Goal: Check status: Check status

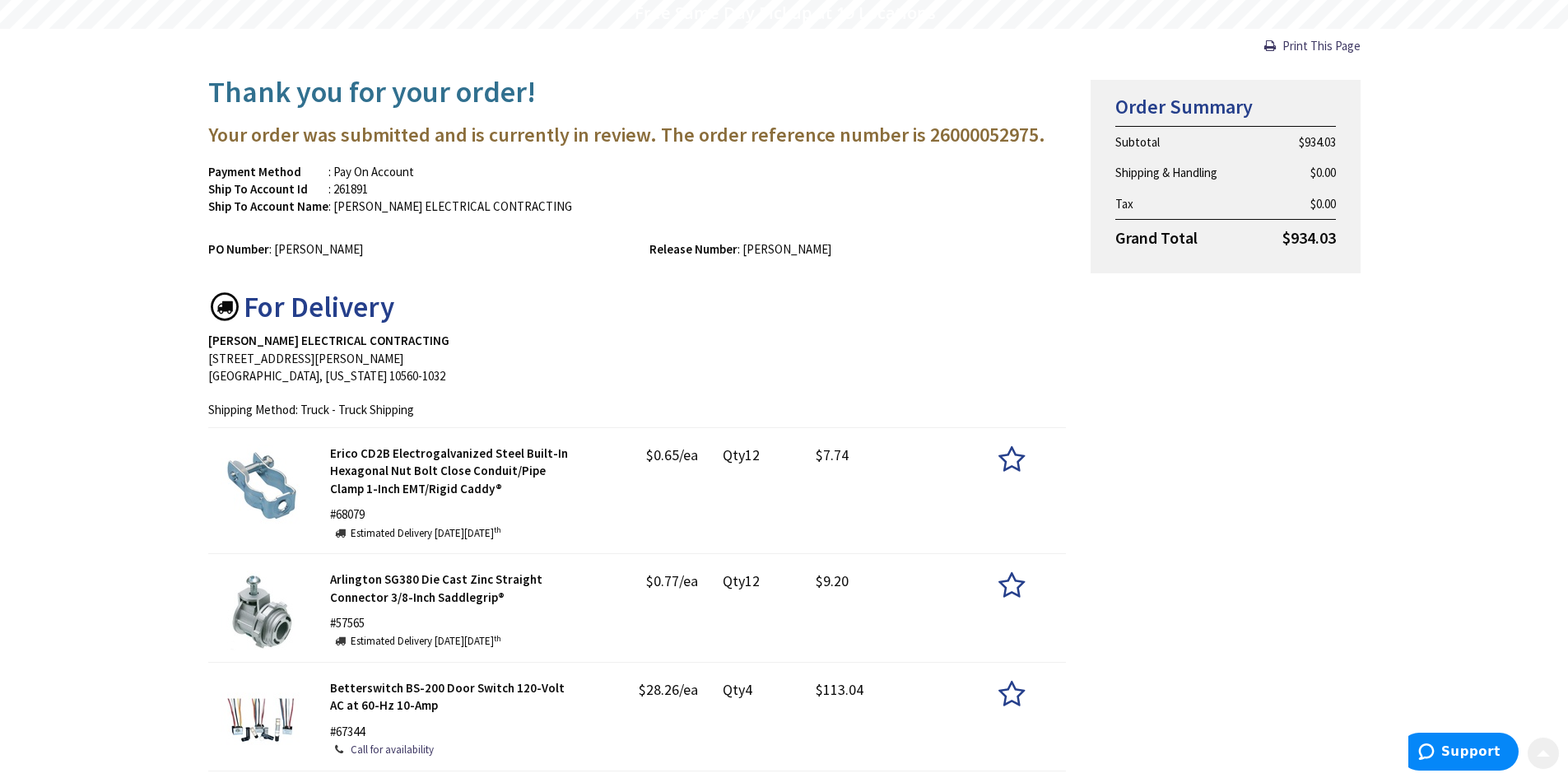
scroll to position [164, 0]
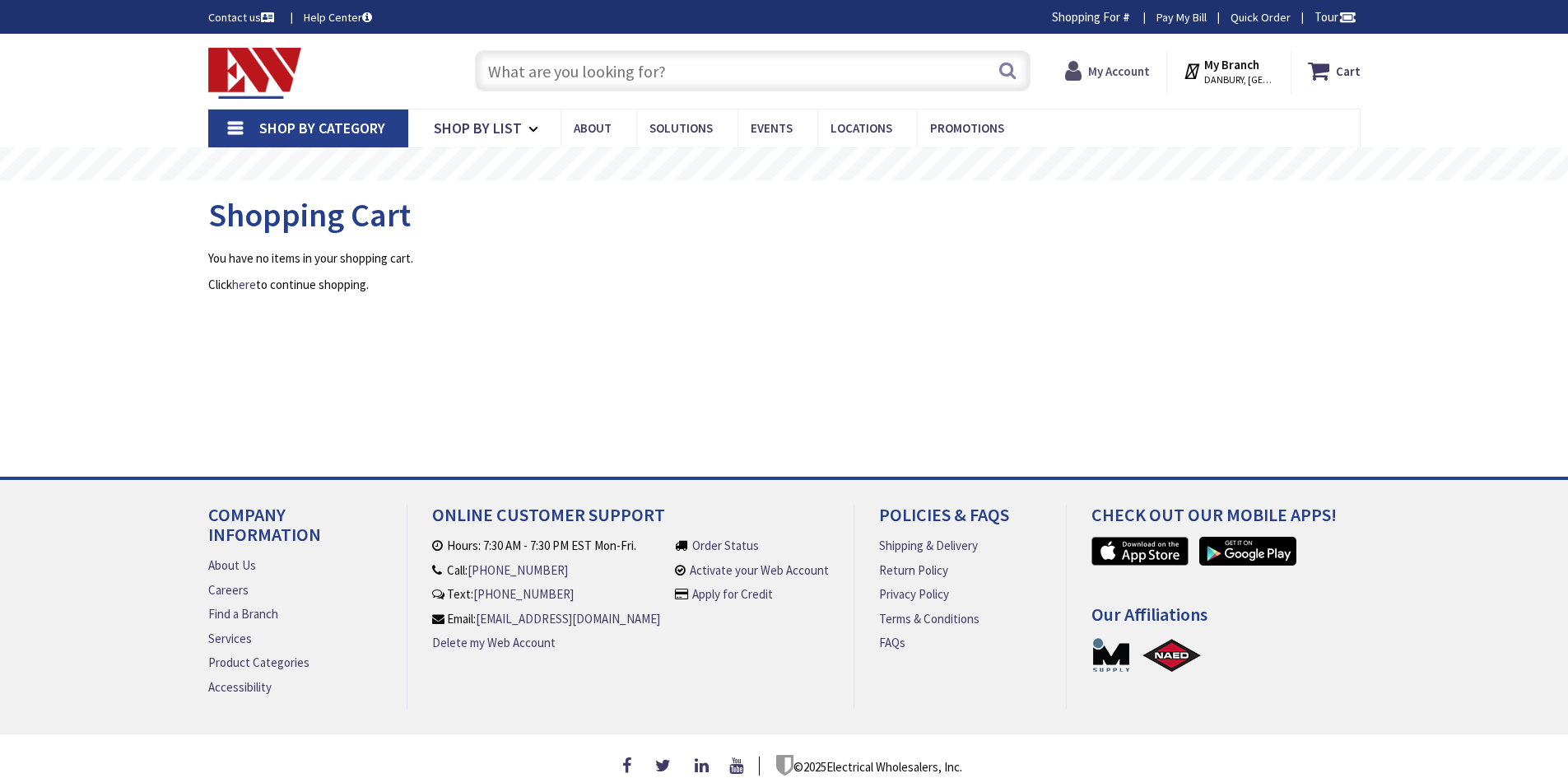
click at [1149, 70] on strong "My Account" at bounding box center [1119, 71] width 62 height 15
click at [1139, 70] on strong "My Account" at bounding box center [1119, 71] width 62 height 15
click at [1131, 69] on strong "My Account" at bounding box center [1112, 64] width 62 height 15
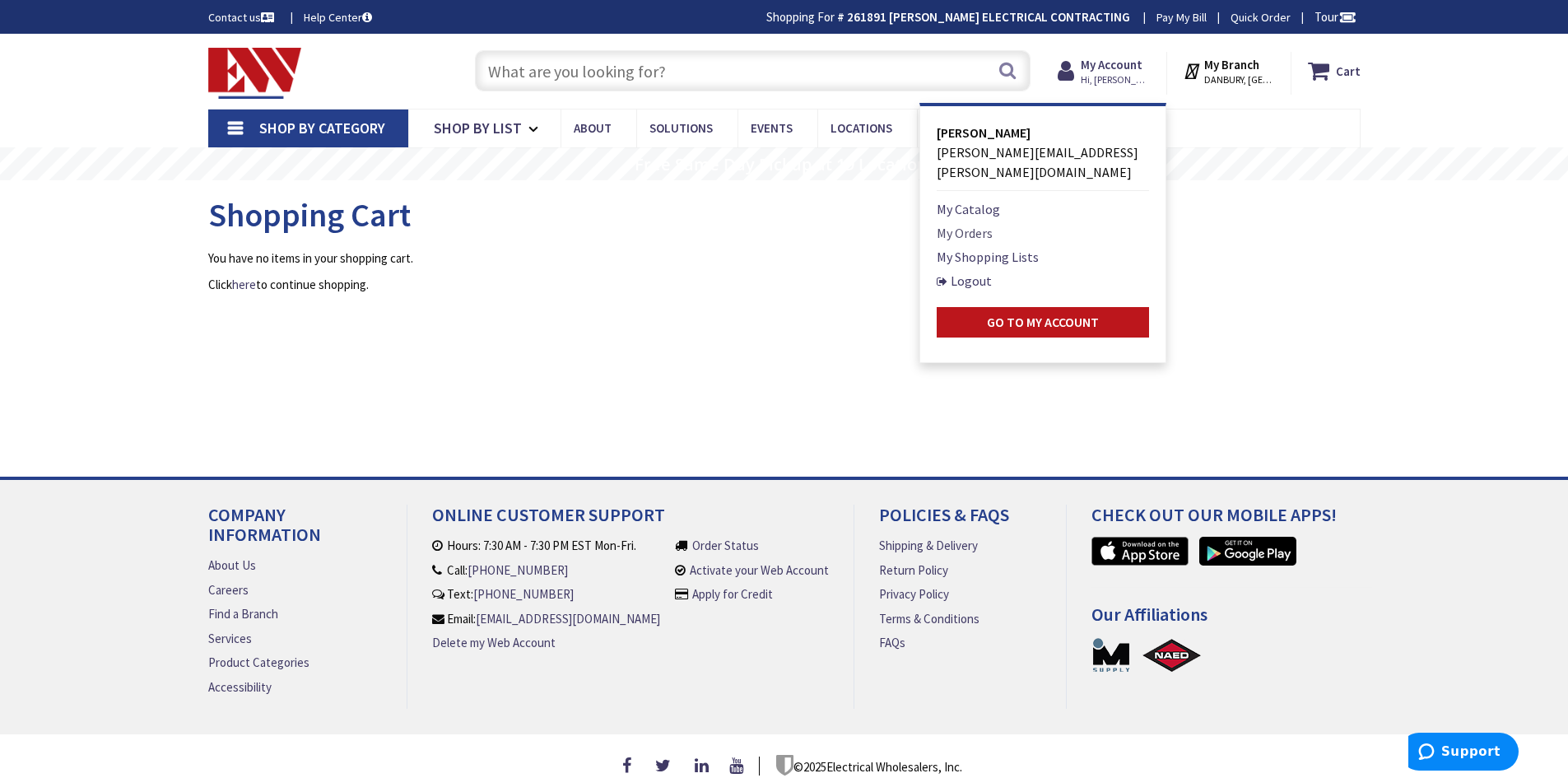
click at [989, 223] on link "My Orders" at bounding box center [964, 232] width 56 height 20
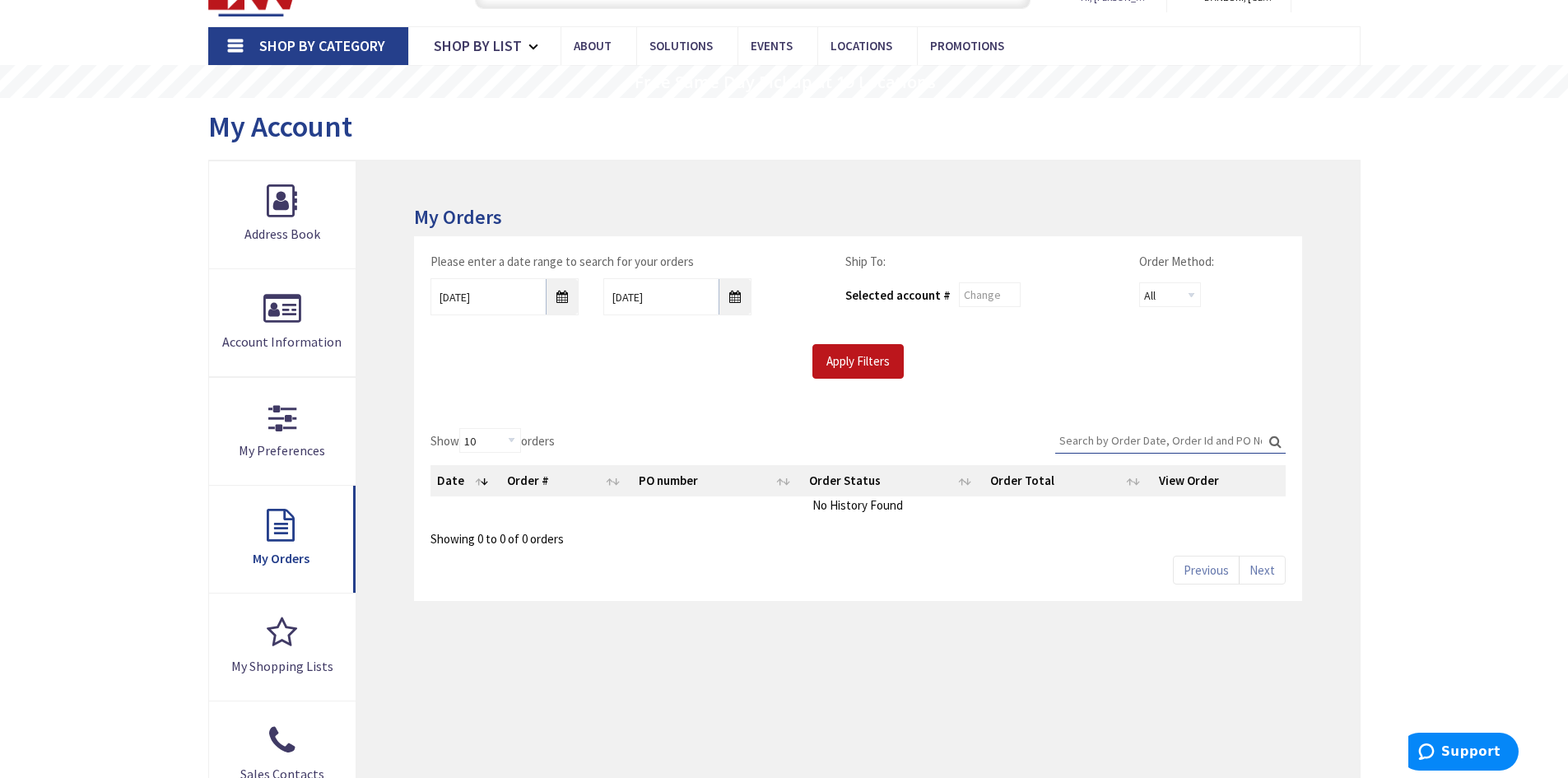
scroll to position [164, 0]
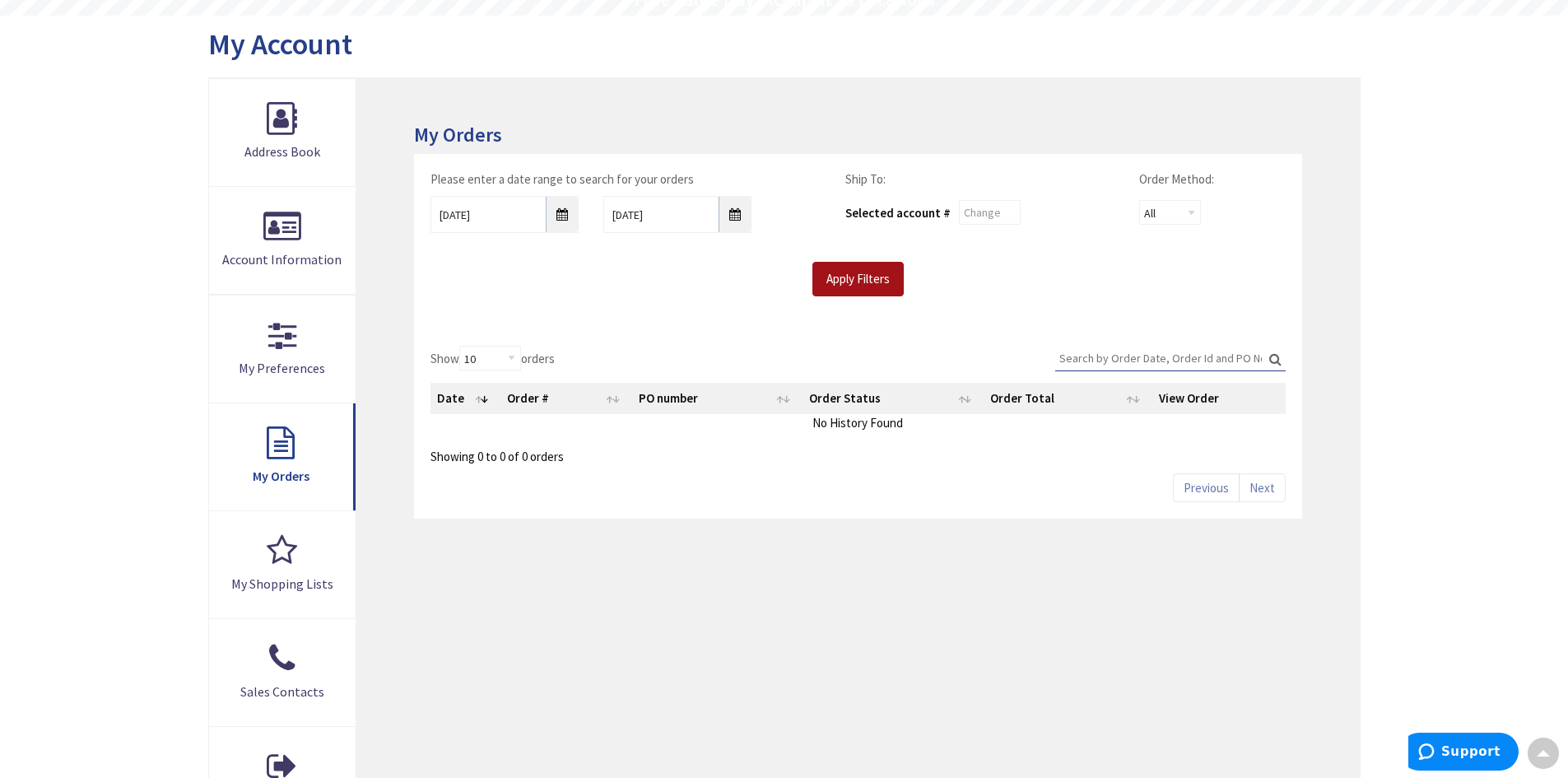
click at [860, 279] on input "Apply Filters" at bounding box center [858, 279] width 91 height 34
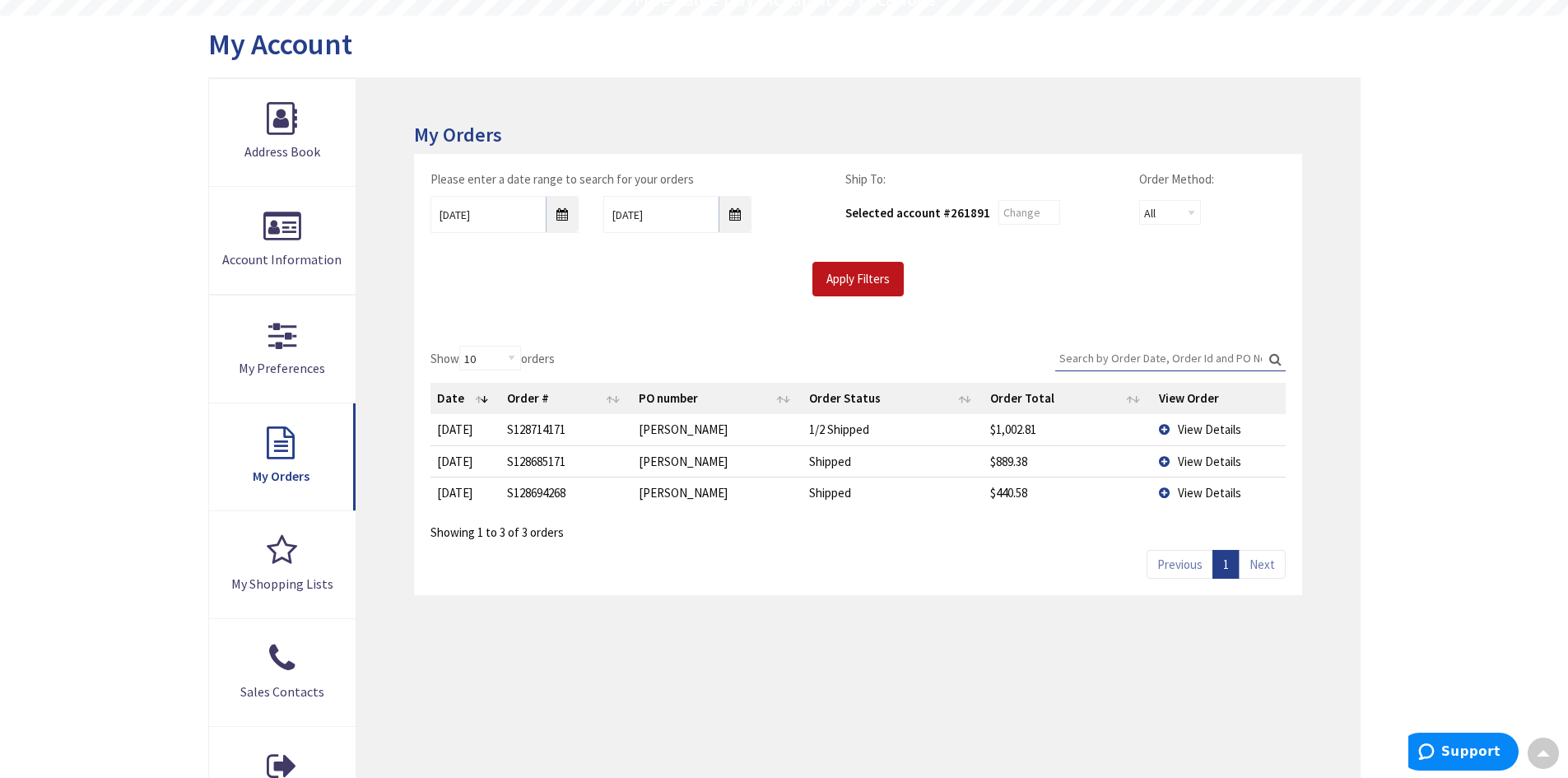
click at [1165, 432] on td "View Details" at bounding box center [1218, 429] width 133 height 30
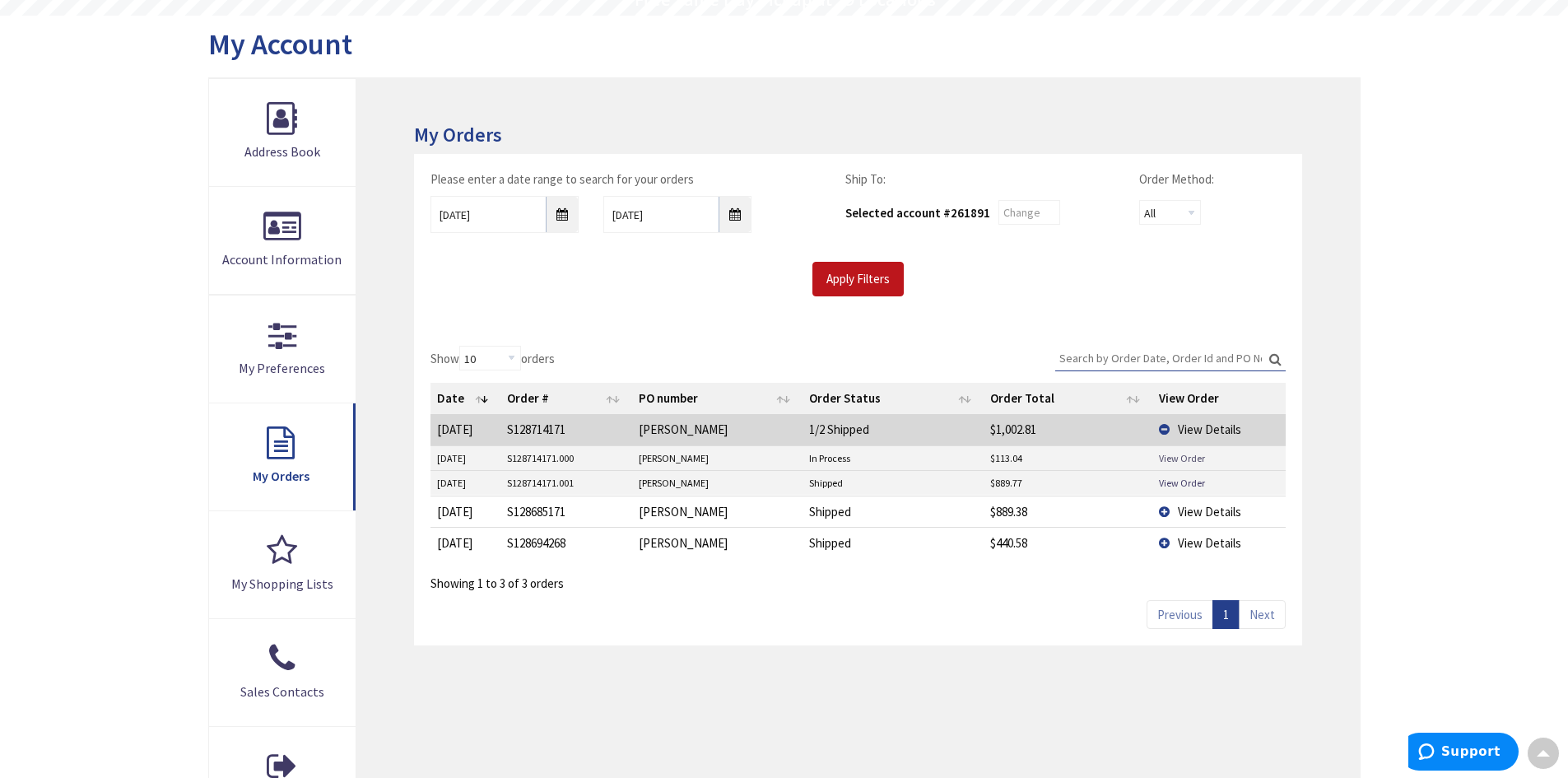
click at [1191, 453] on link "View Order" at bounding box center [1182, 458] width 46 height 14
click at [1187, 478] on link "View Order" at bounding box center [1182, 482] width 46 height 14
